Goal: Find contact information: Obtain details needed to contact an individual or organization

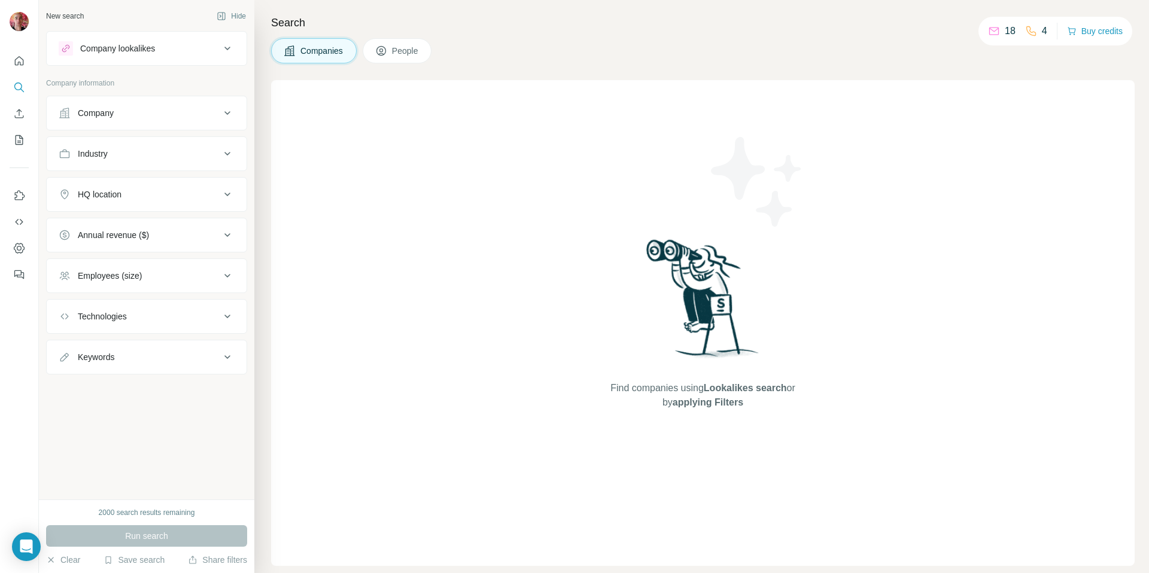
click at [232, 119] on icon at bounding box center [227, 113] width 14 height 14
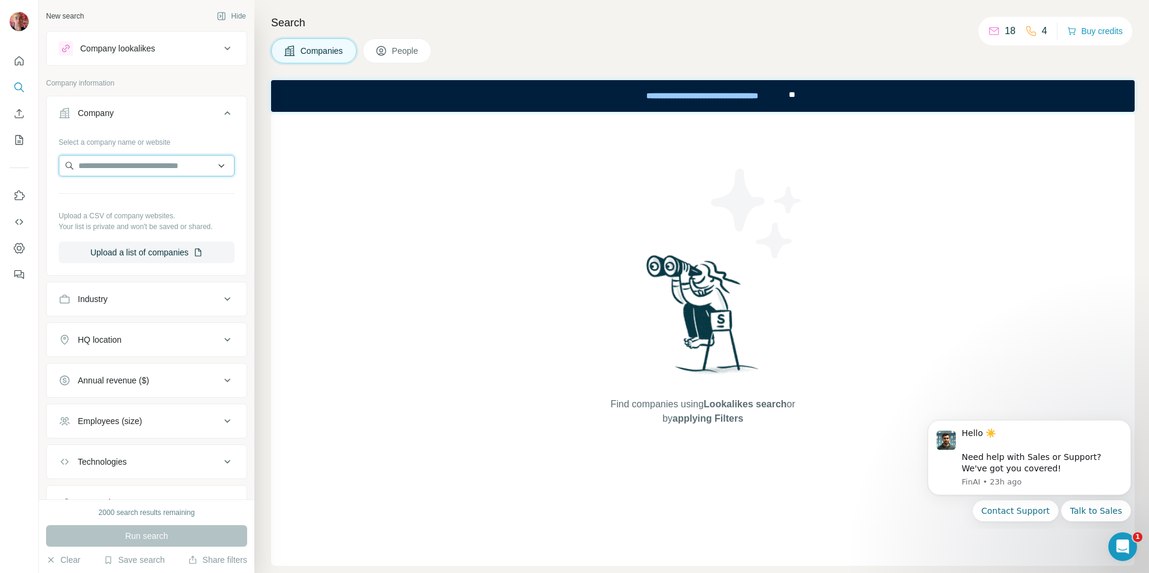
click at [128, 165] on input "text" at bounding box center [147, 166] width 176 height 22
click at [105, 165] on input "**********" at bounding box center [147, 166] width 176 height 22
drag, startPoint x: 112, startPoint y: 166, endPoint x: 187, endPoint y: 164, distance: 75.5
click at [187, 164] on input "**********" at bounding box center [147, 166] width 176 height 22
type input "**********"
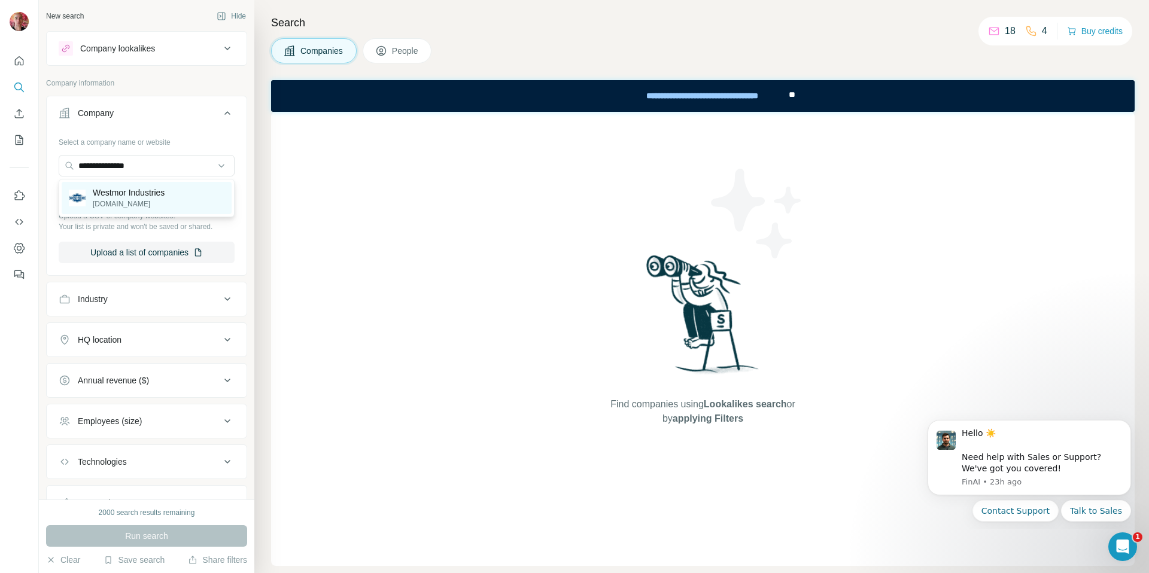
click at [163, 196] on p "Westmor Industries" at bounding box center [129, 193] width 72 height 12
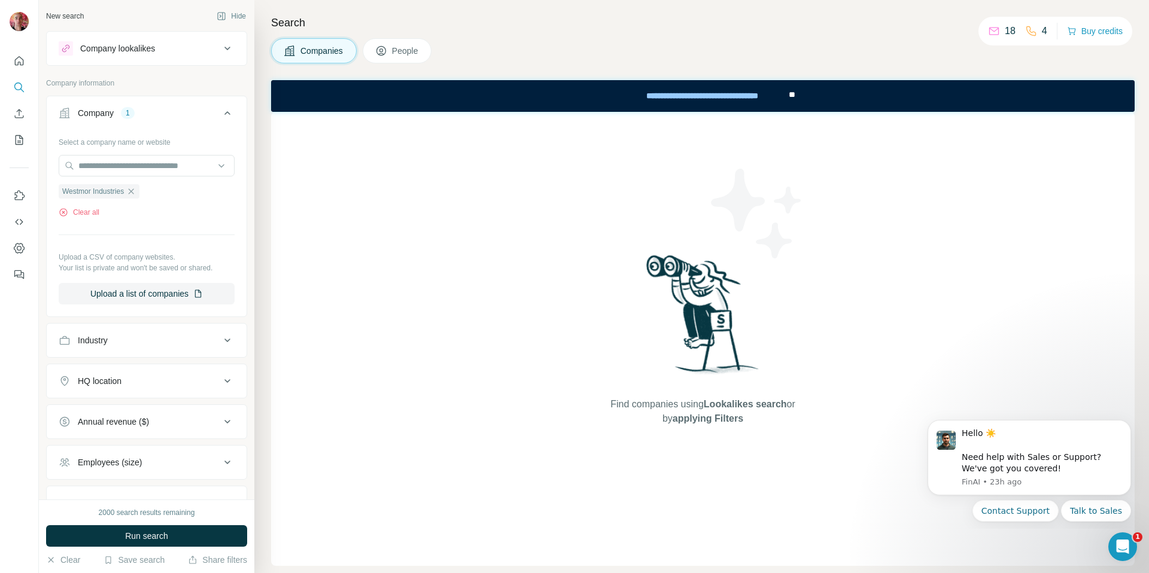
click at [397, 59] on button "People" at bounding box center [397, 50] width 69 height 25
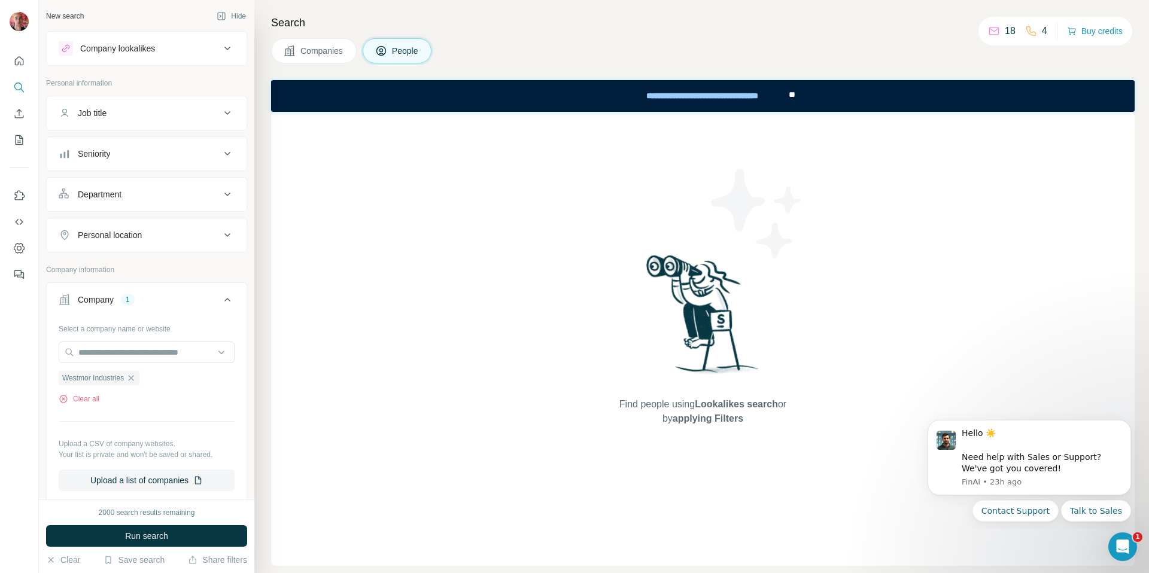
click at [529, 211] on div "Find people using Lookalikes search or by applying Filters" at bounding box center [703, 339] width 864 height 454
click at [229, 108] on icon at bounding box center [227, 113] width 14 height 14
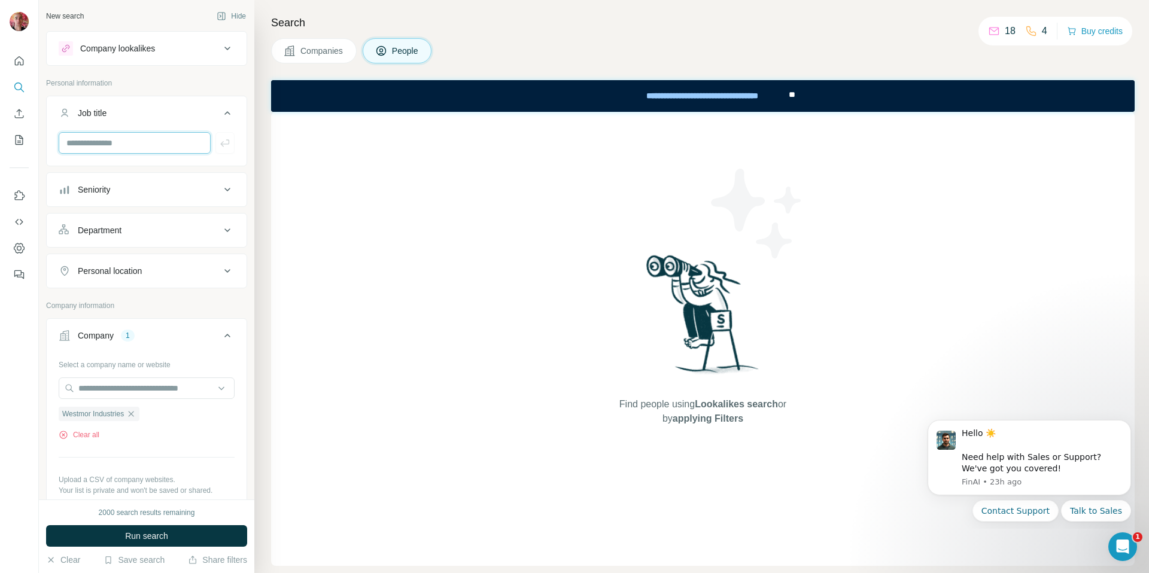
click at [140, 137] on input "text" at bounding box center [135, 143] width 152 height 22
type input "*********"
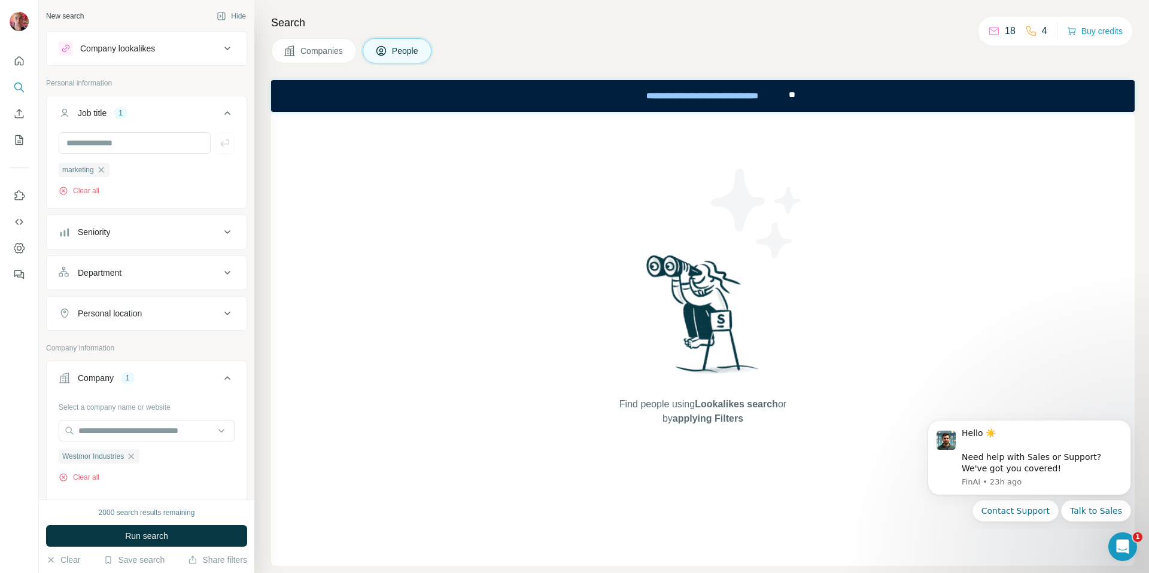
click at [295, 197] on div "Find people using Lookalikes search or by applying Filters" at bounding box center [703, 339] width 864 height 454
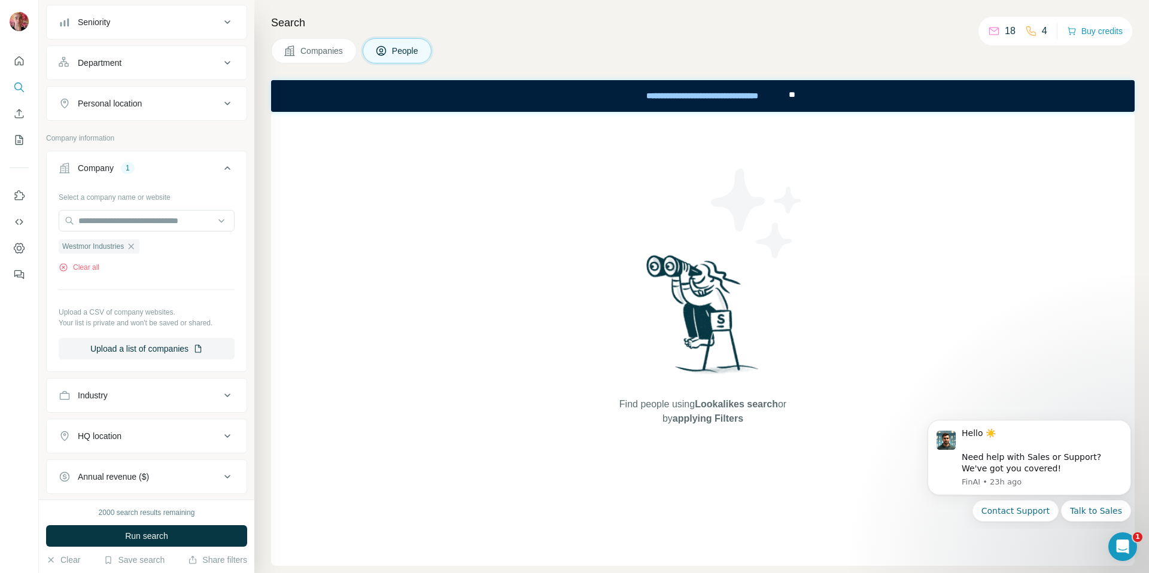
scroll to position [224, 0]
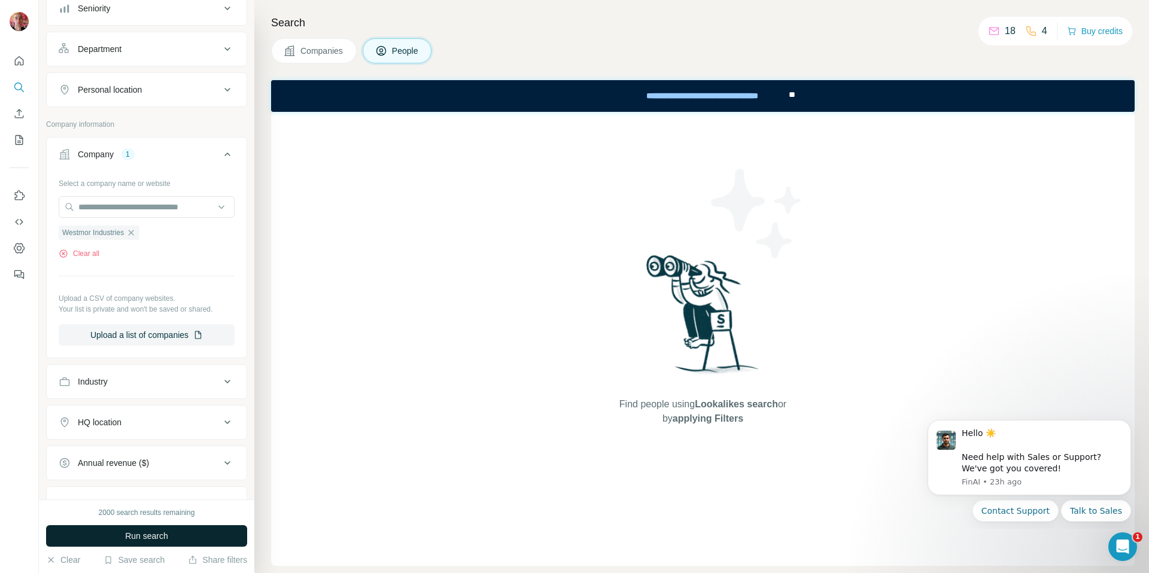
click at [151, 531] on span "Run search" at bounding box center [146, 536] width 43 height 12
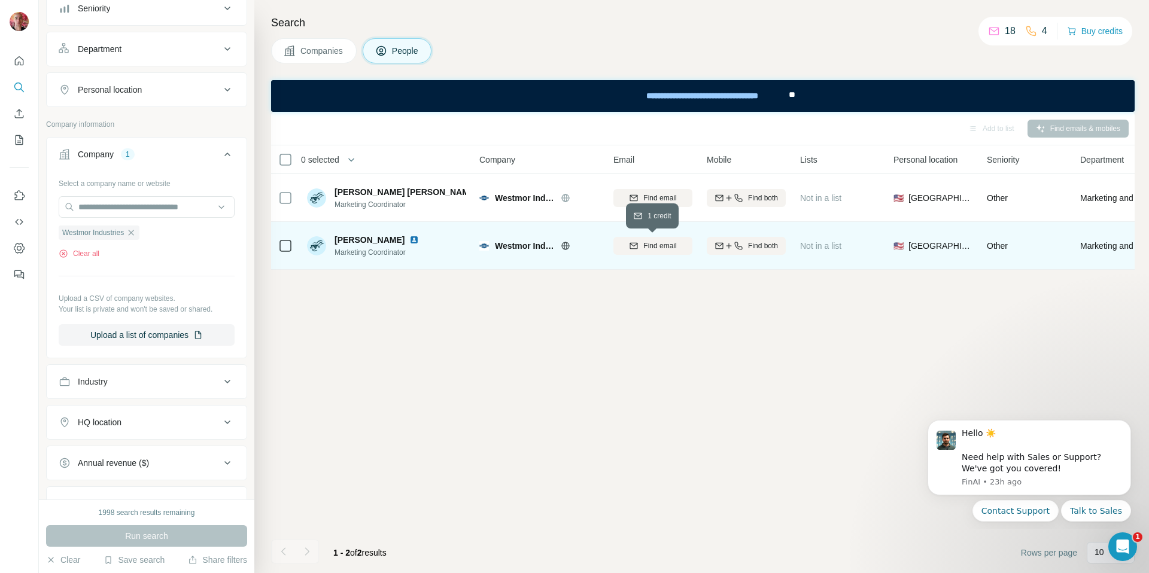
click at [665, 250] on span "Find email" at bounding box center [659, 246] width 33 height 11
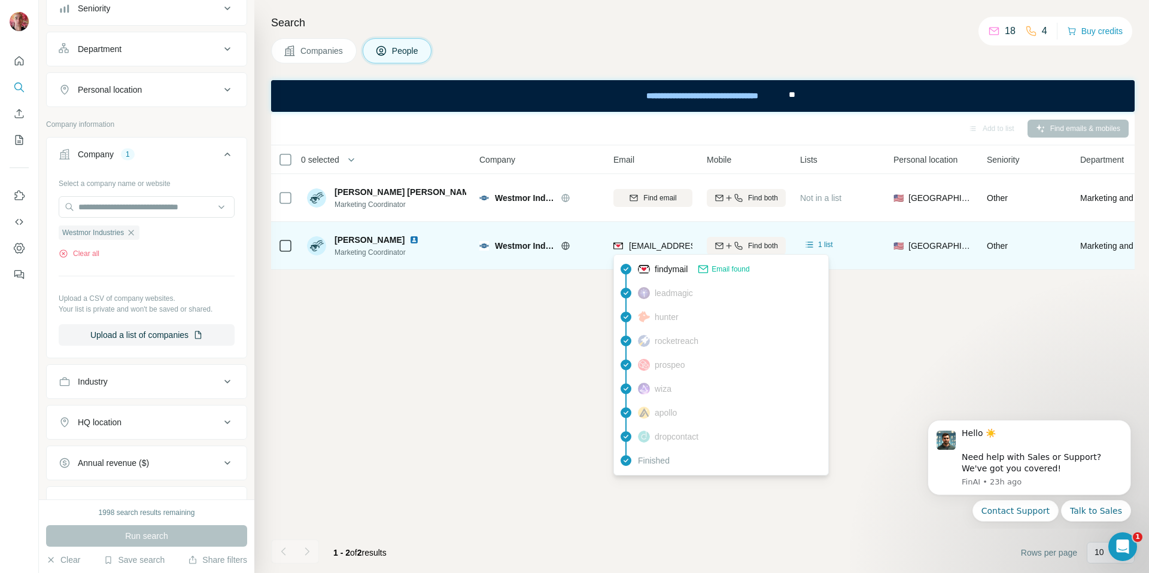
click at [673, 242] on span "[EMAIL_ADDRESS][PERSON_NAME][DOMAIN_NAME]" at bounding box center [734, 246] width 211 height 10
click at [678, 244] on span "[EMAIL_ADDRESS][PERSON_NAME][DOMAIN_NAME]" at bounding box center [734, 246] width 211 height 10
copy tr "[EMAIL_ADDRESS][PERSON_NAME][DOMAIN_NAME]"
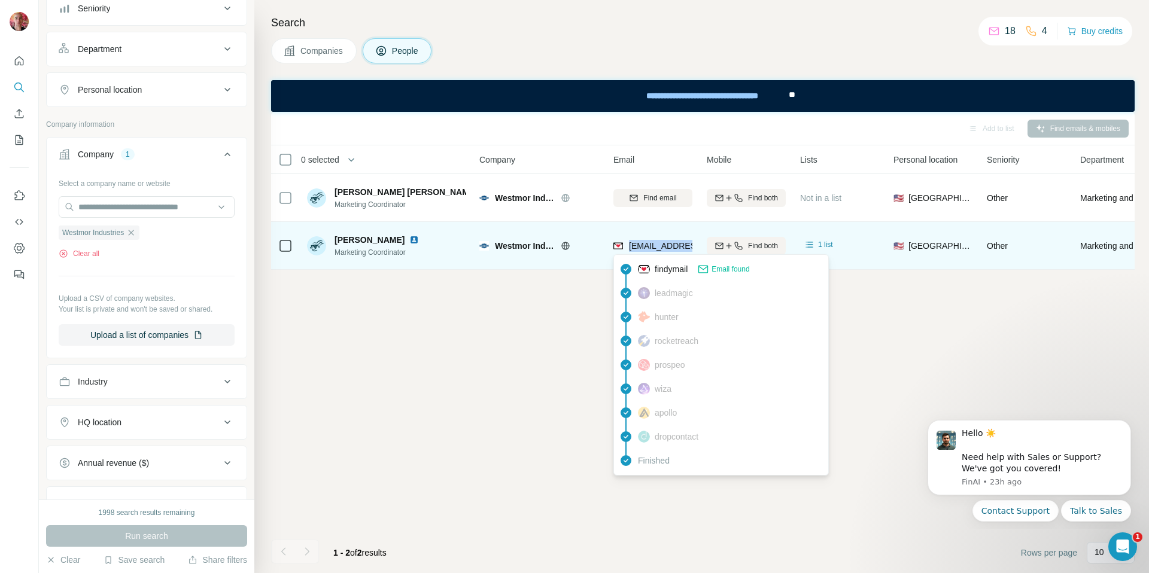
click at [662, 250] on span "[EMAIL_ADDRESS][PERSON_NAME][DOMAIN_NAME]" at bounding box center [734, 246] width 211 height 10
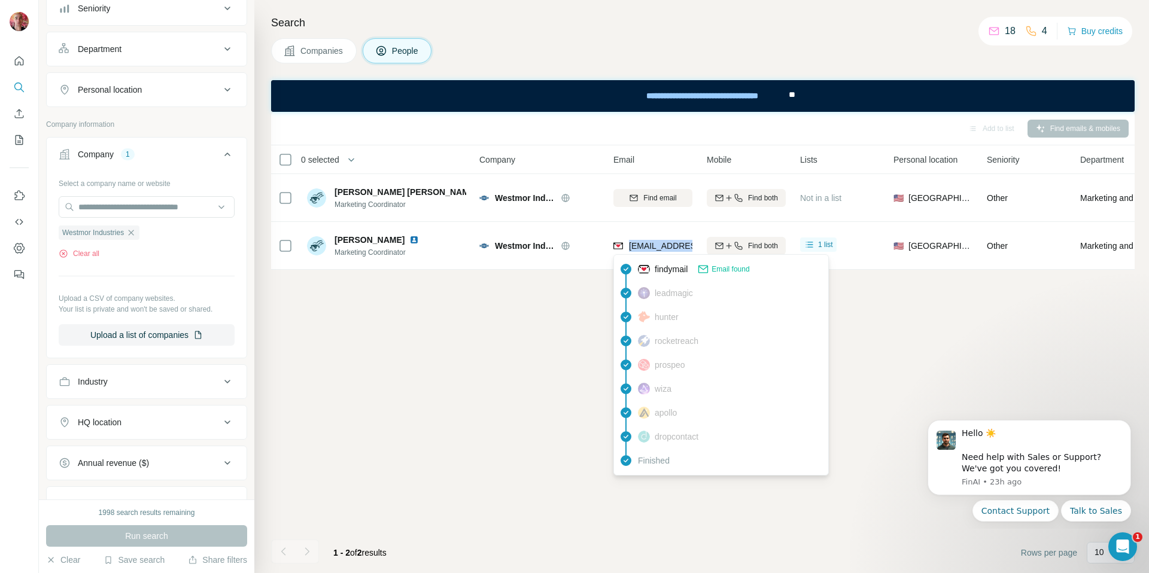
click at [916, 282] on div "Add to list Find emails & mobiles 0 selected People Company Email Mobile Lists …" at bounding box center [703, 342] width 864 height 461
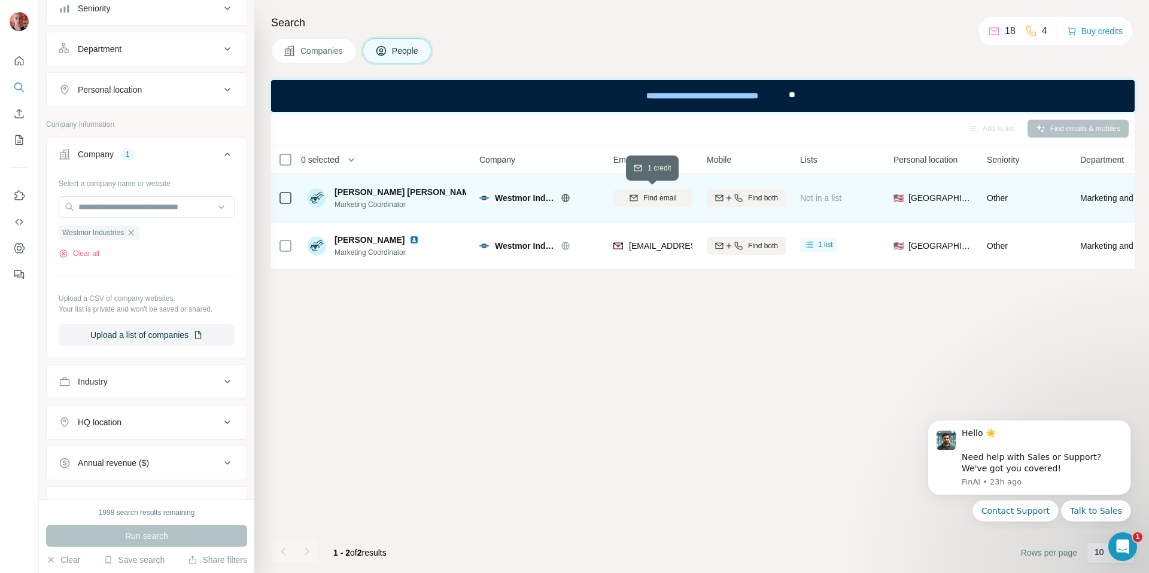
click at [660, 197] on span "Find email" at bounding box center [659, 198] width 33 height 11
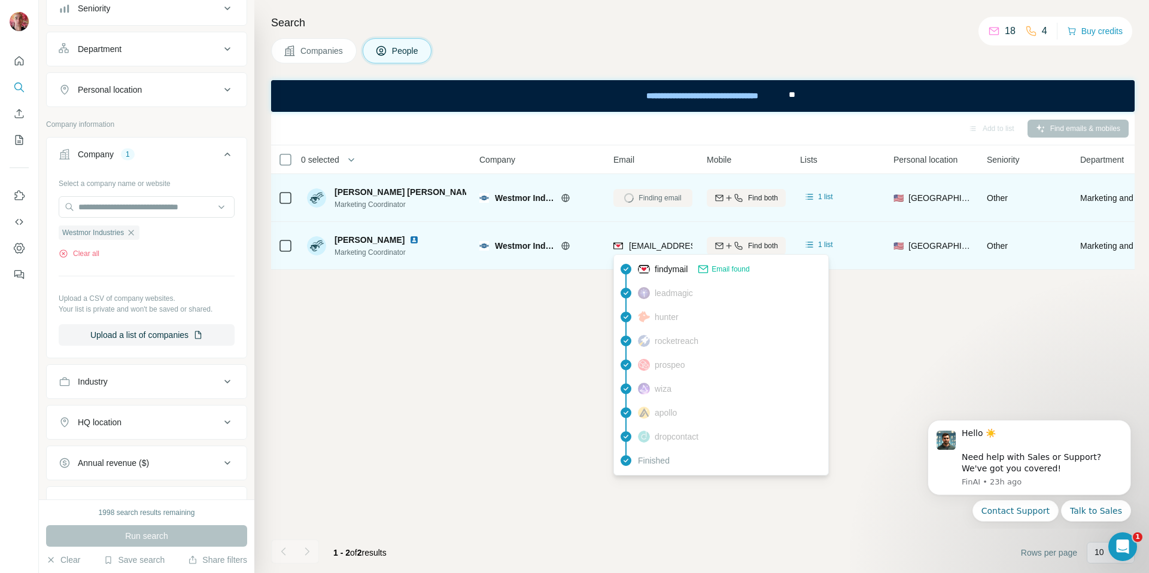
click at [658, 251] on span "[EMAIL_ADDRESS][PERSON_NAME][DOMAIN_NAME]" at bounding box center [729, 246] width 201 height 12
copy tr "[EMAIL_ADDRESS][PERSON_NAME][DOMAIN_NAME]"
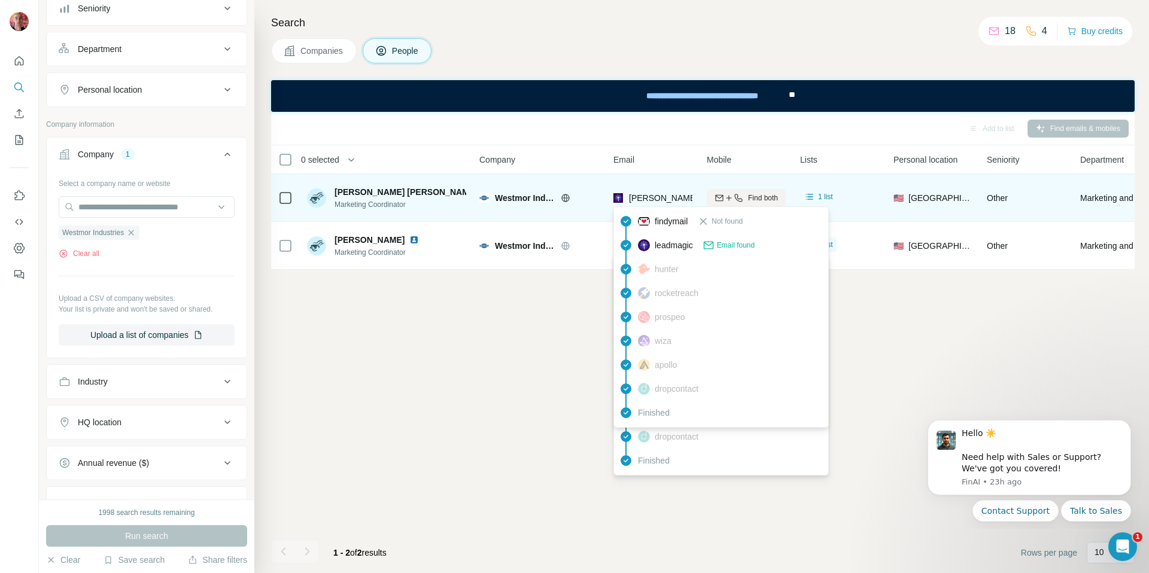
click at [651, 196] on span "[PERSON_NAME][EMAIL_ADDRESS][DOMAIN_NAME]" at bounding box center [734, 198] width 211 height 10
copy tr "[PERSON_NAME][EMAIL_ADDRESS][DOMAIN_NAME]"
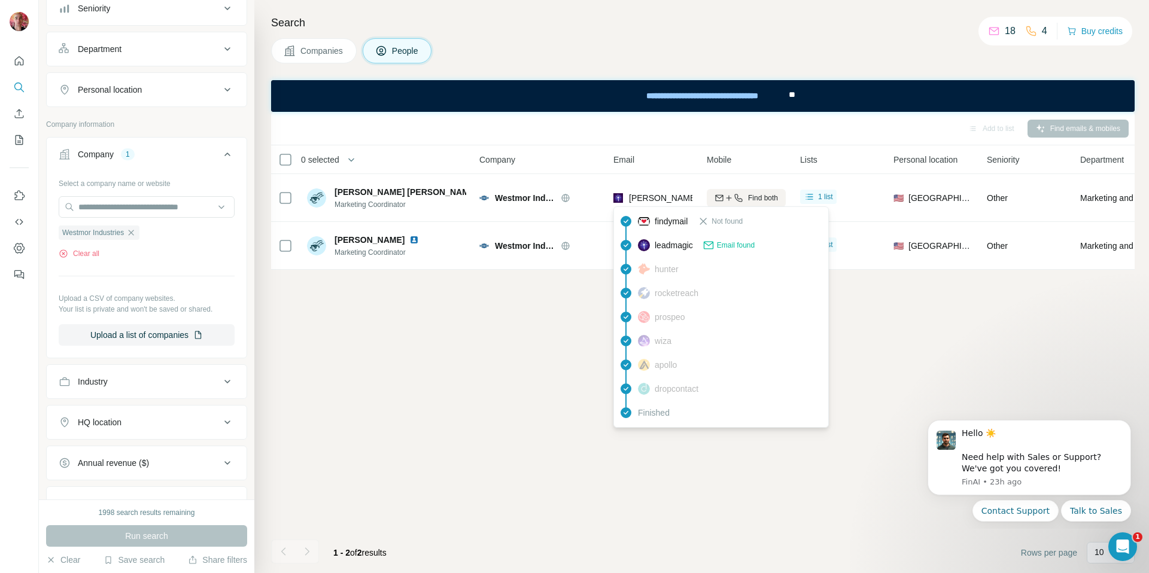
click at [420, 305] on div "Add to list Find emails & mobiles 0 selected People Company Email Mobile Lists …" at bounding box center [703, 342] width 864 height 461
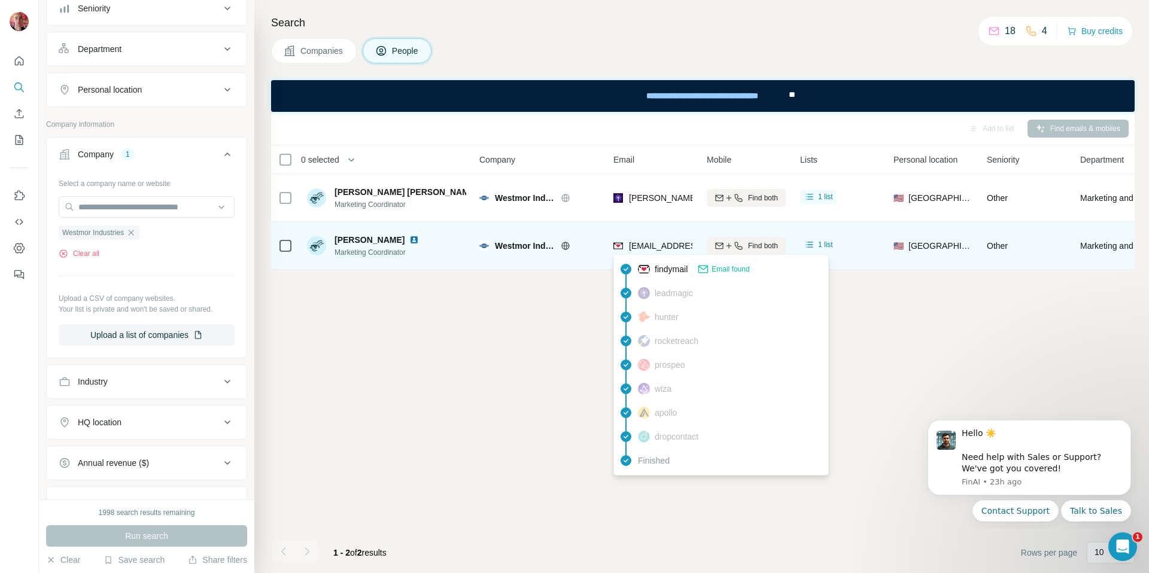
click at [658, 244] on span "[EMAIL_ADDRESS][PERSON_NAME][DOMAIN_NAME]" at bounding box center [734, 246] width 211 height 10
click at [718, 244] on icon "button" at bounding box center [720, 246] width 10 height 10
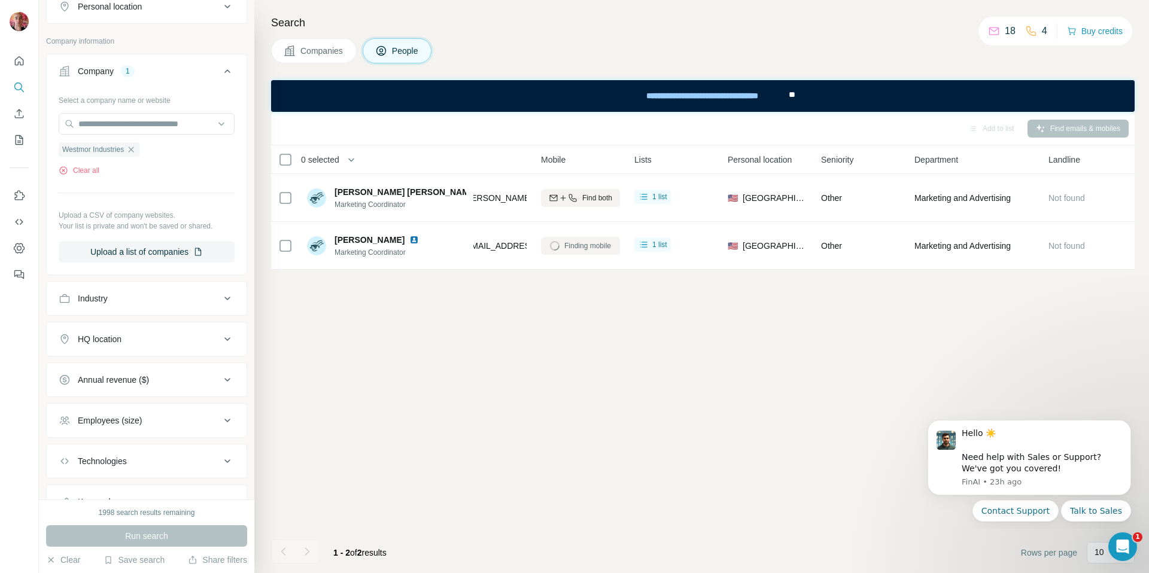
scroll to position [289, 0]
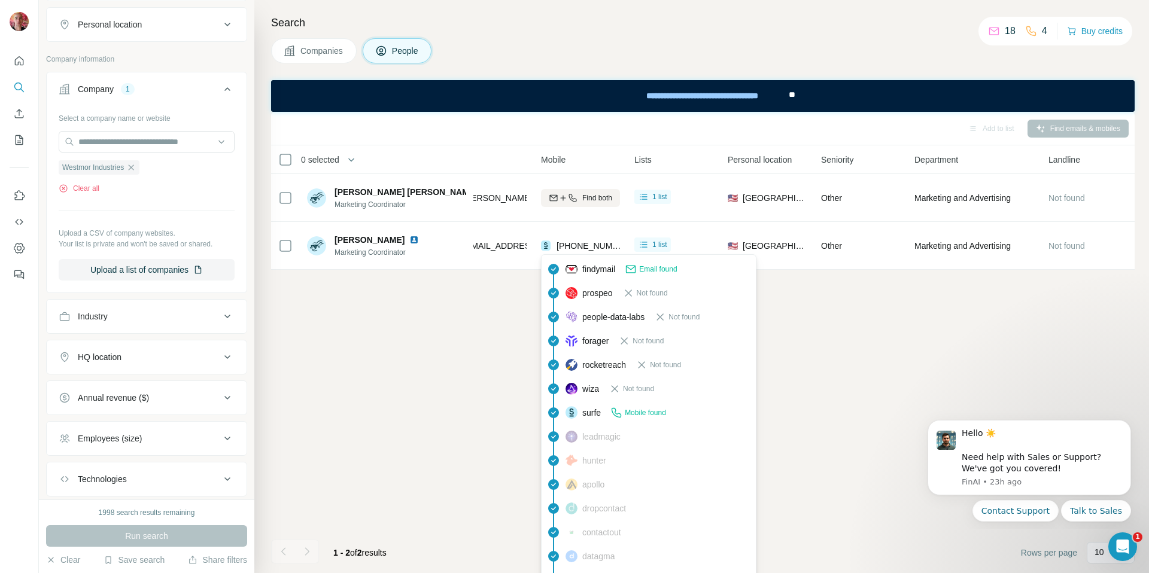
click at [590, 244] on span "[PHONE_NUMBER]" at bounding box center [594, 246] width 75 height 10
copy tr "[PHONE_NUMBER]"
